Goal: Navigation & Orientation: Find specific page/section

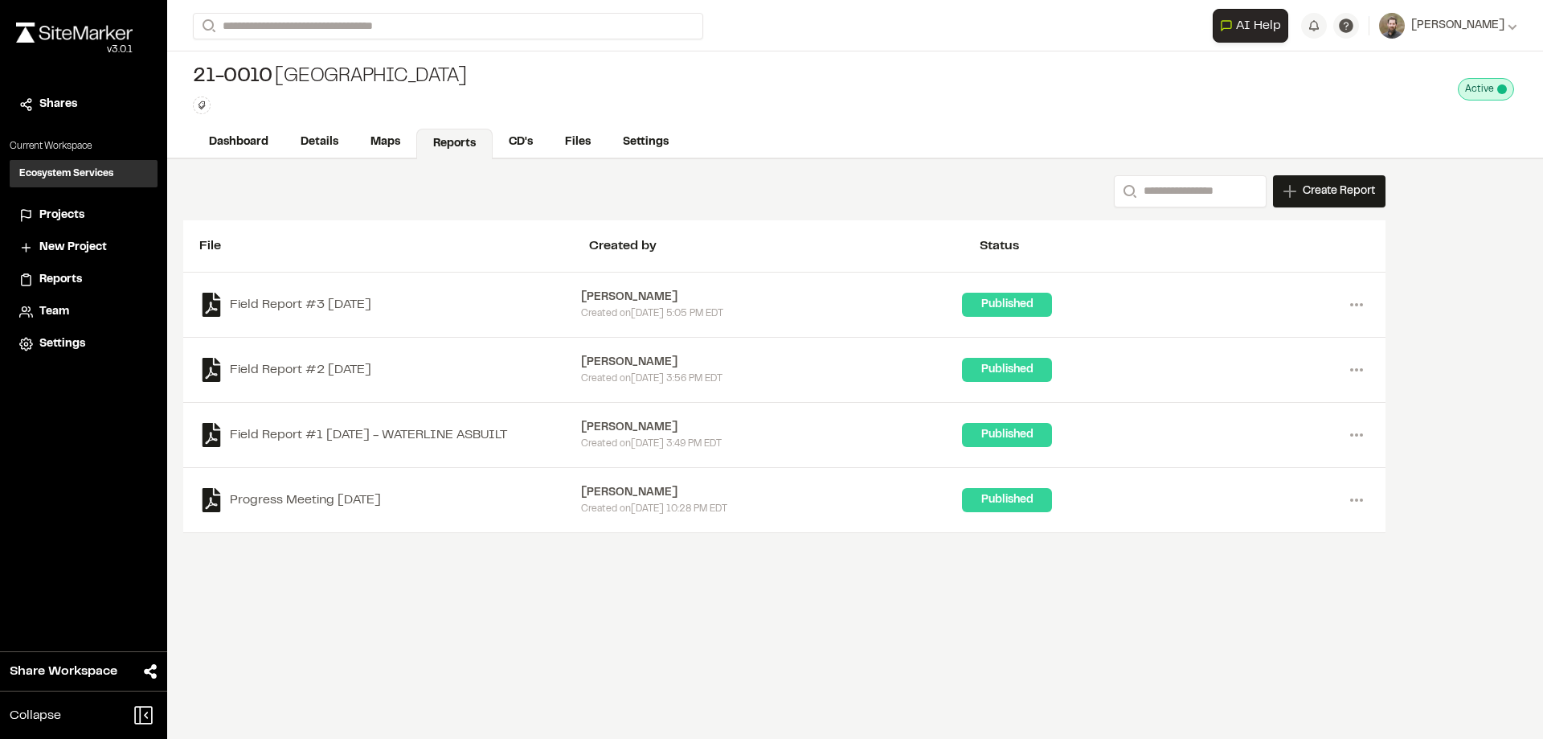
click at [52, 210] on span "Projects" at bounding box center [61, 216] width 45 height 18
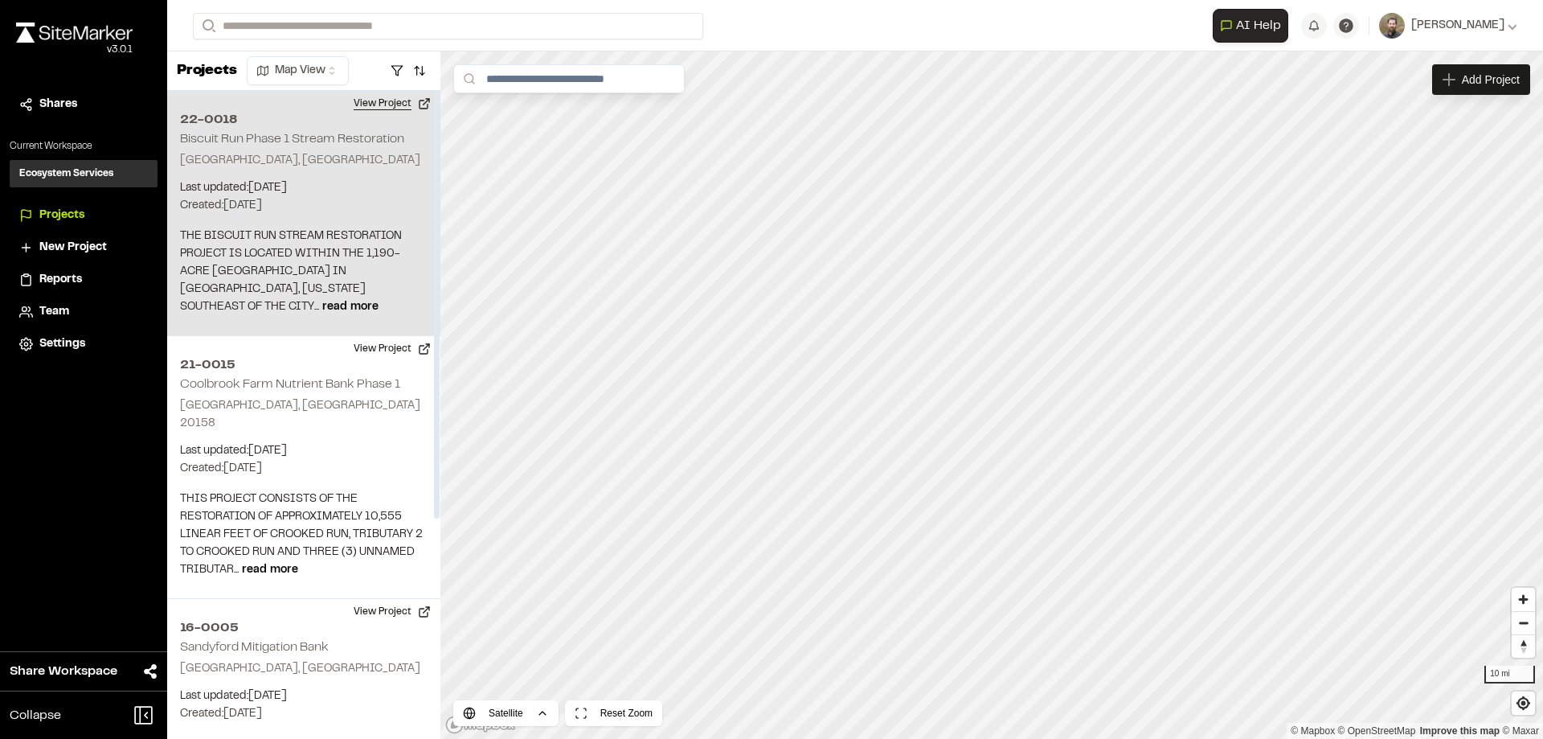
click at [380, 102] on button "View Project" at bounding box center [392, 104] width 96 height 26
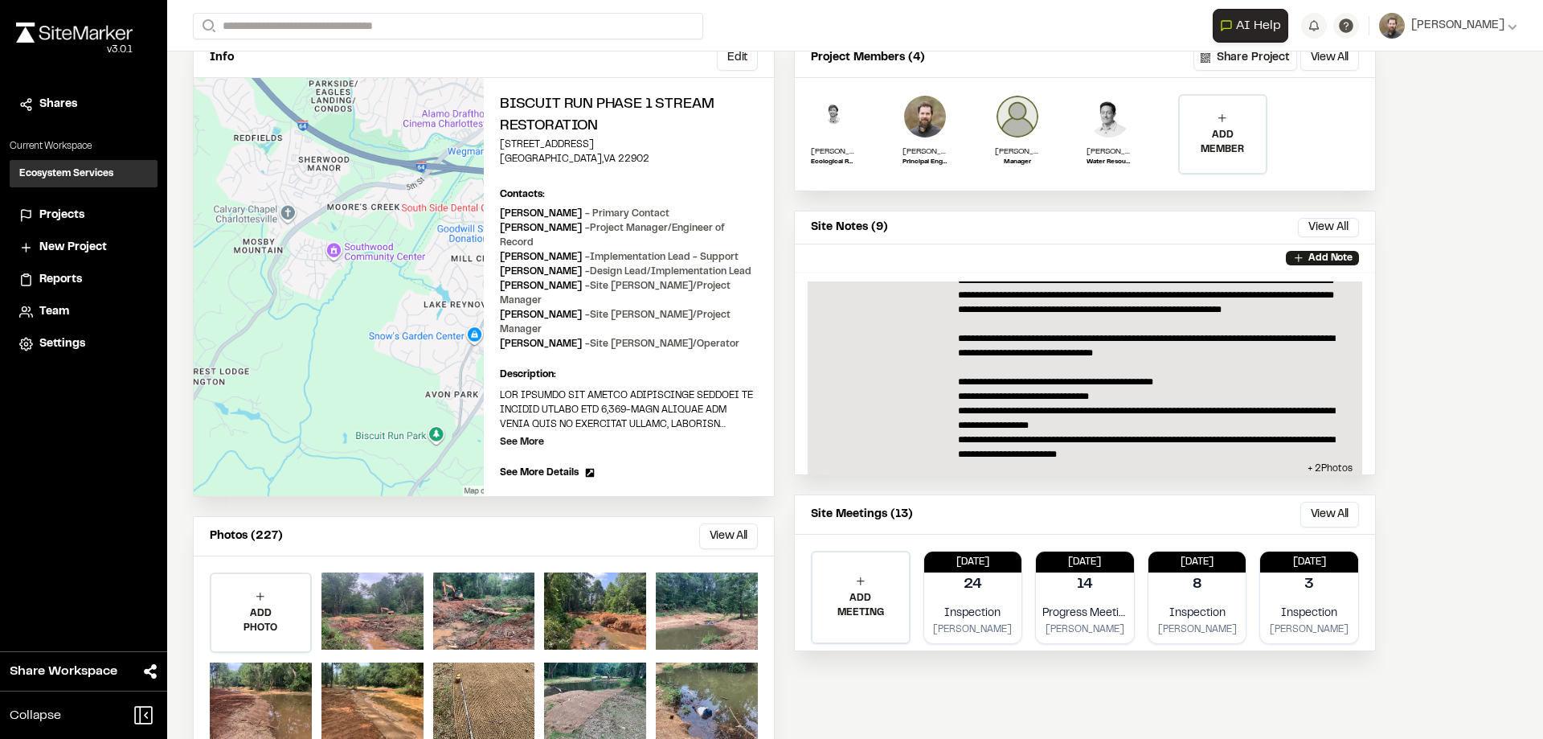
scroll to position [1485, 0]
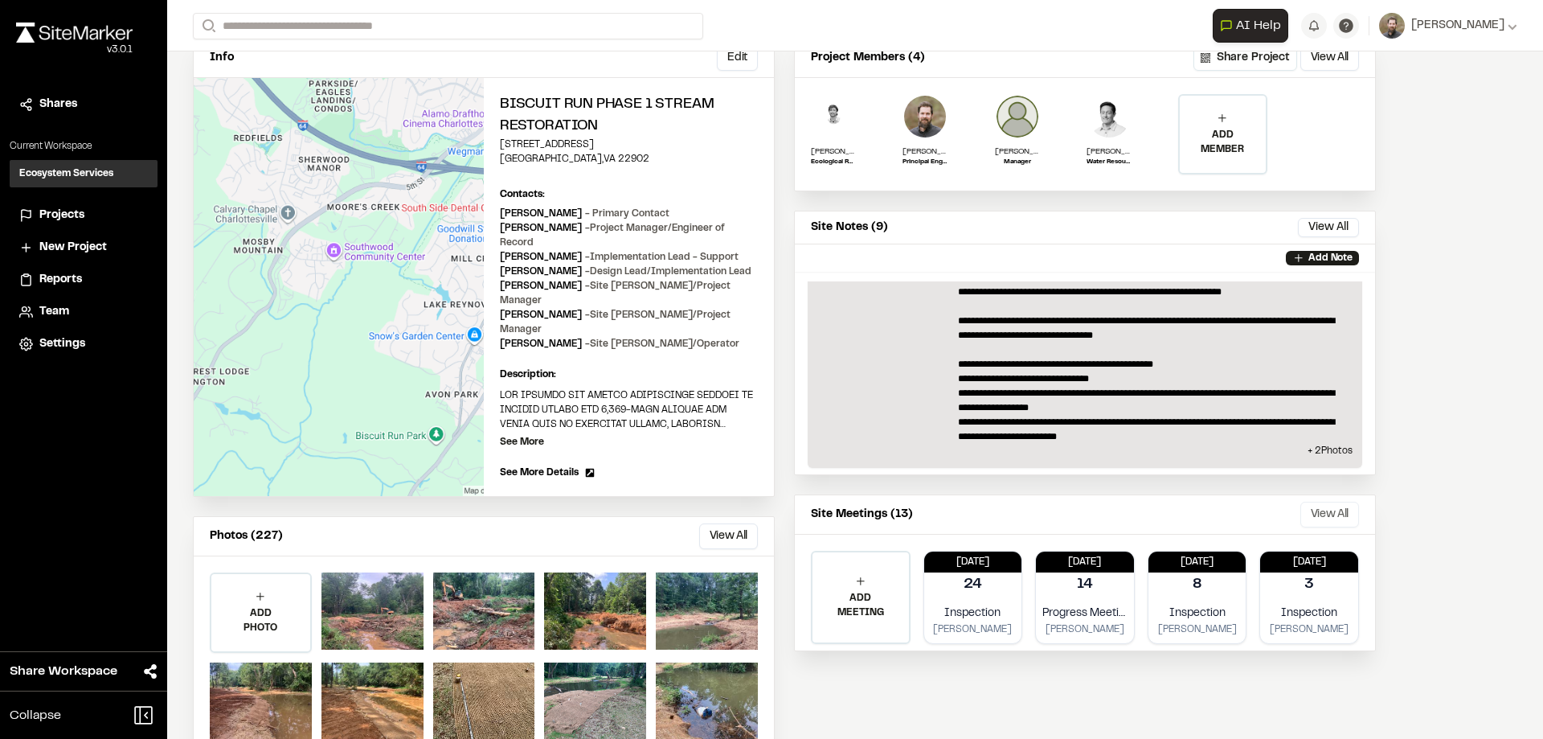
click at [1336, 515] on button "View All" at bounding box center [1330, 515] width 59 height 26
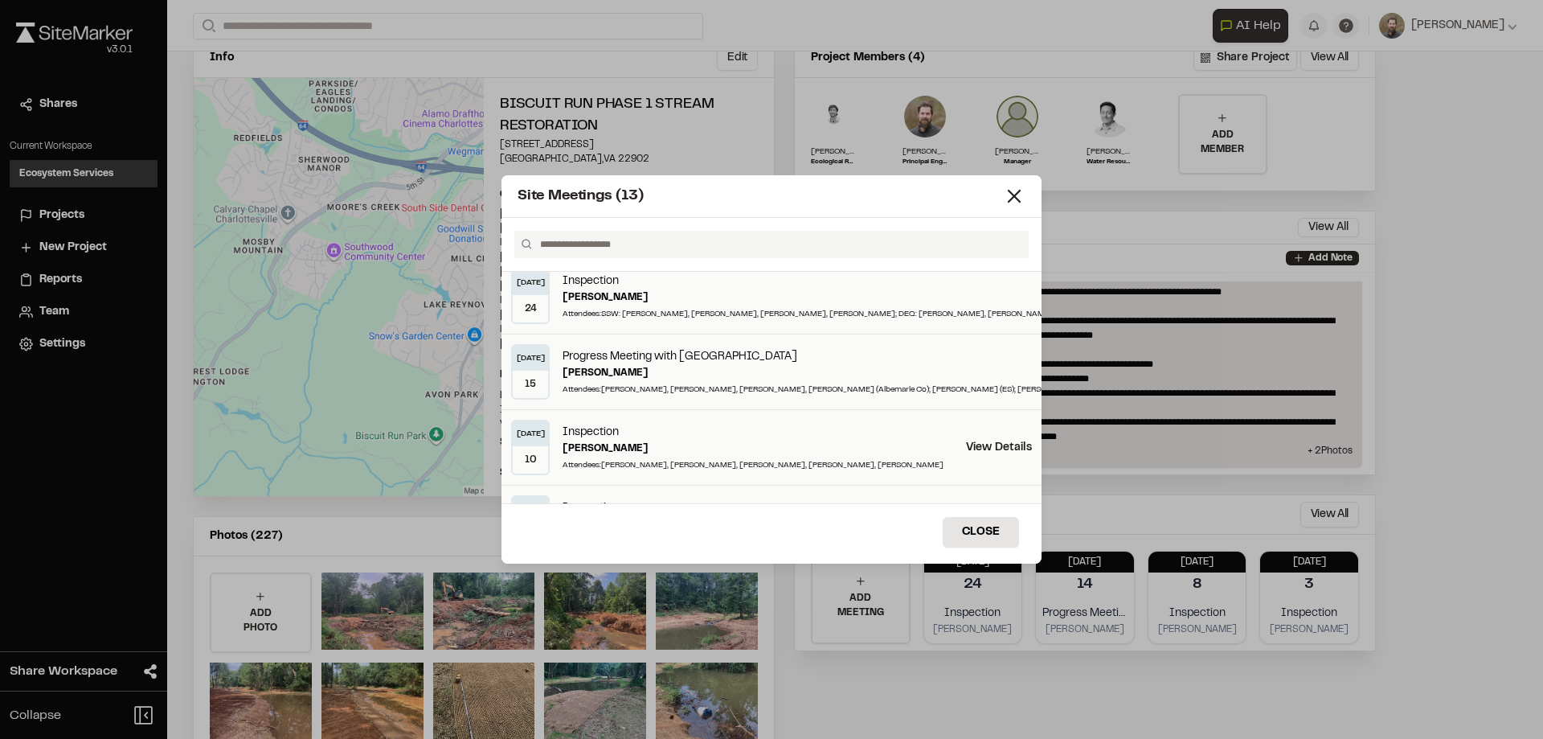
scroll to position [0, 0]
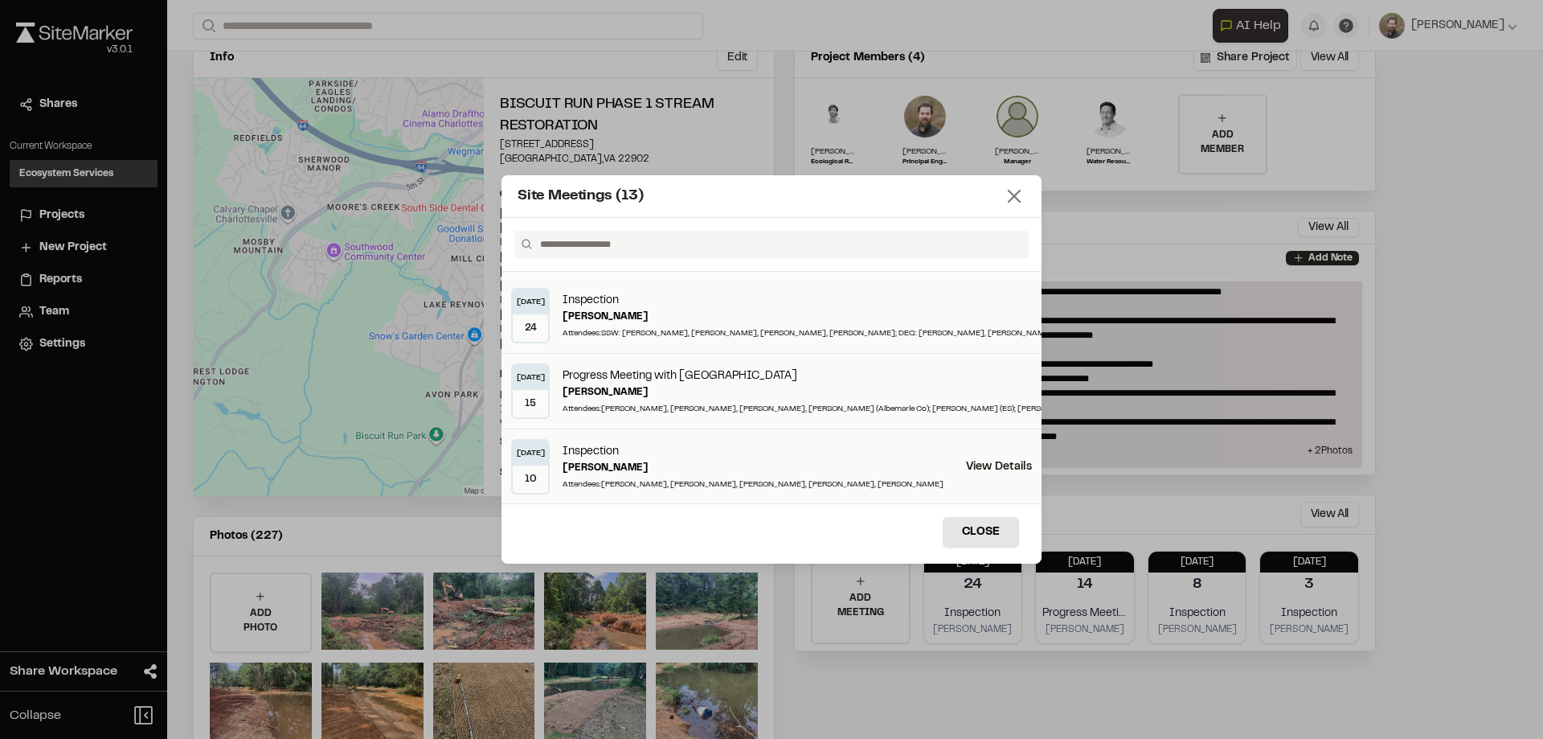
click at [1013, 192] on icon at bounding box center [1014, 196] width 23 height 23
